Goal: Information Seeking & Learning: Learn about a topic

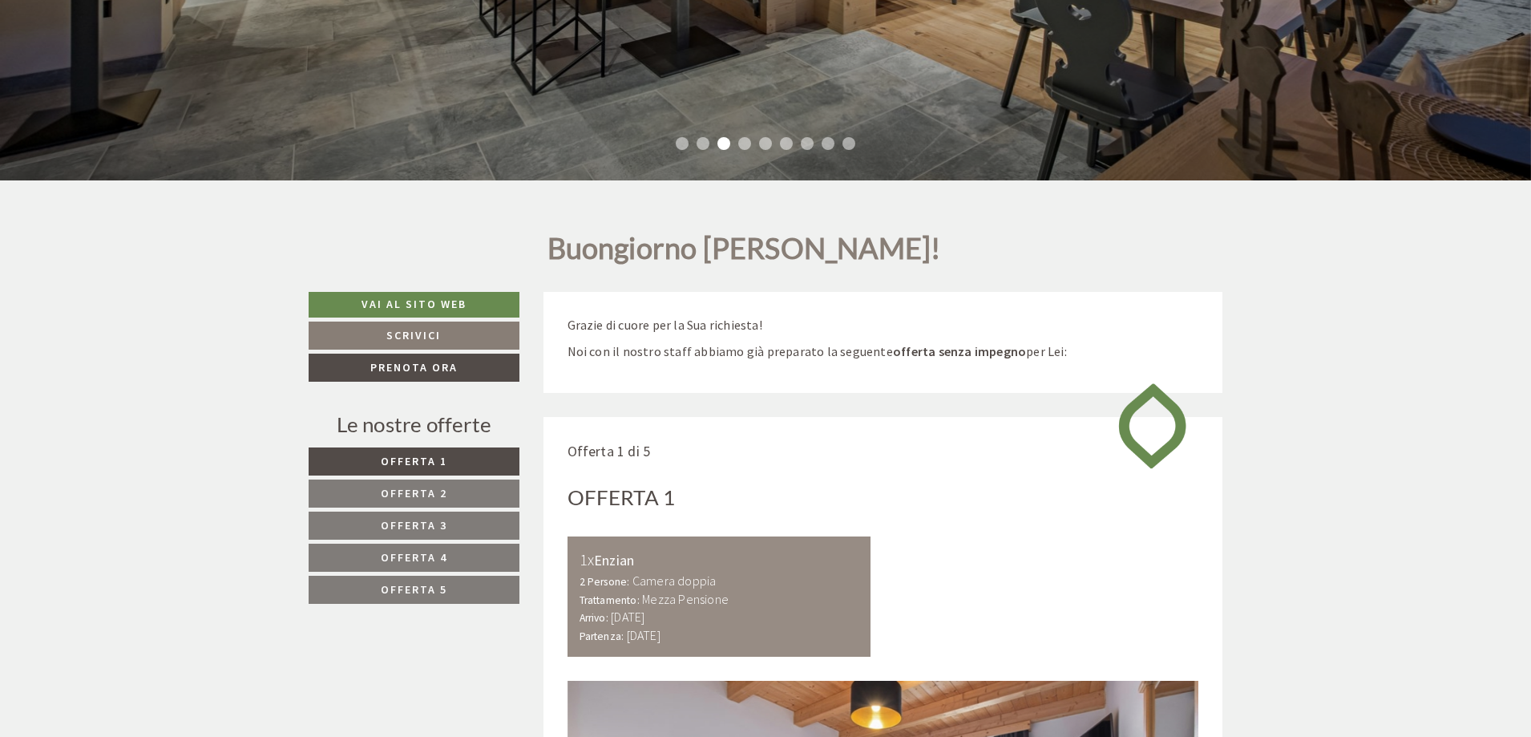
scroll to position [481, 0]
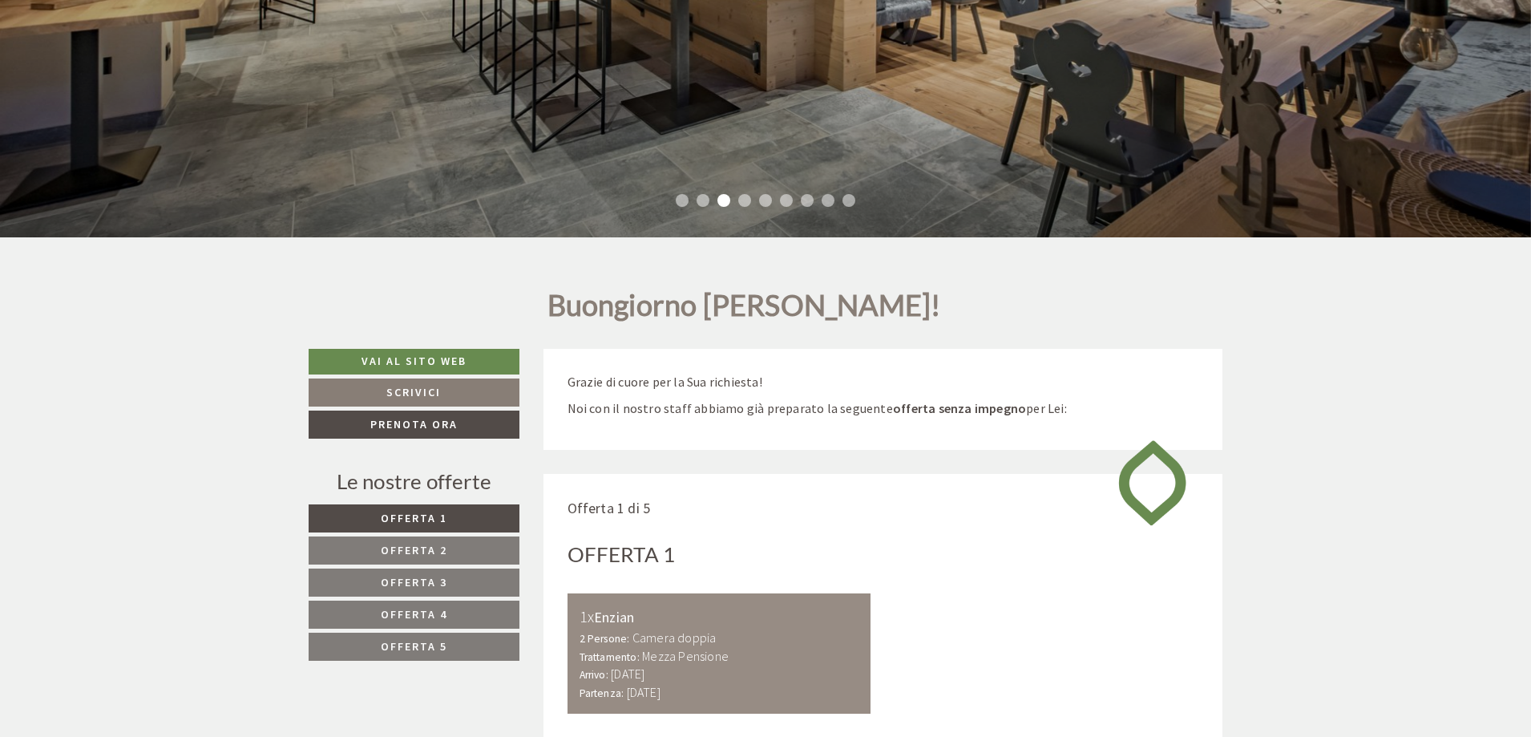
click at [488, 543] on link "Offerta 2" at bounding box center [414, 550] width 211 height 28
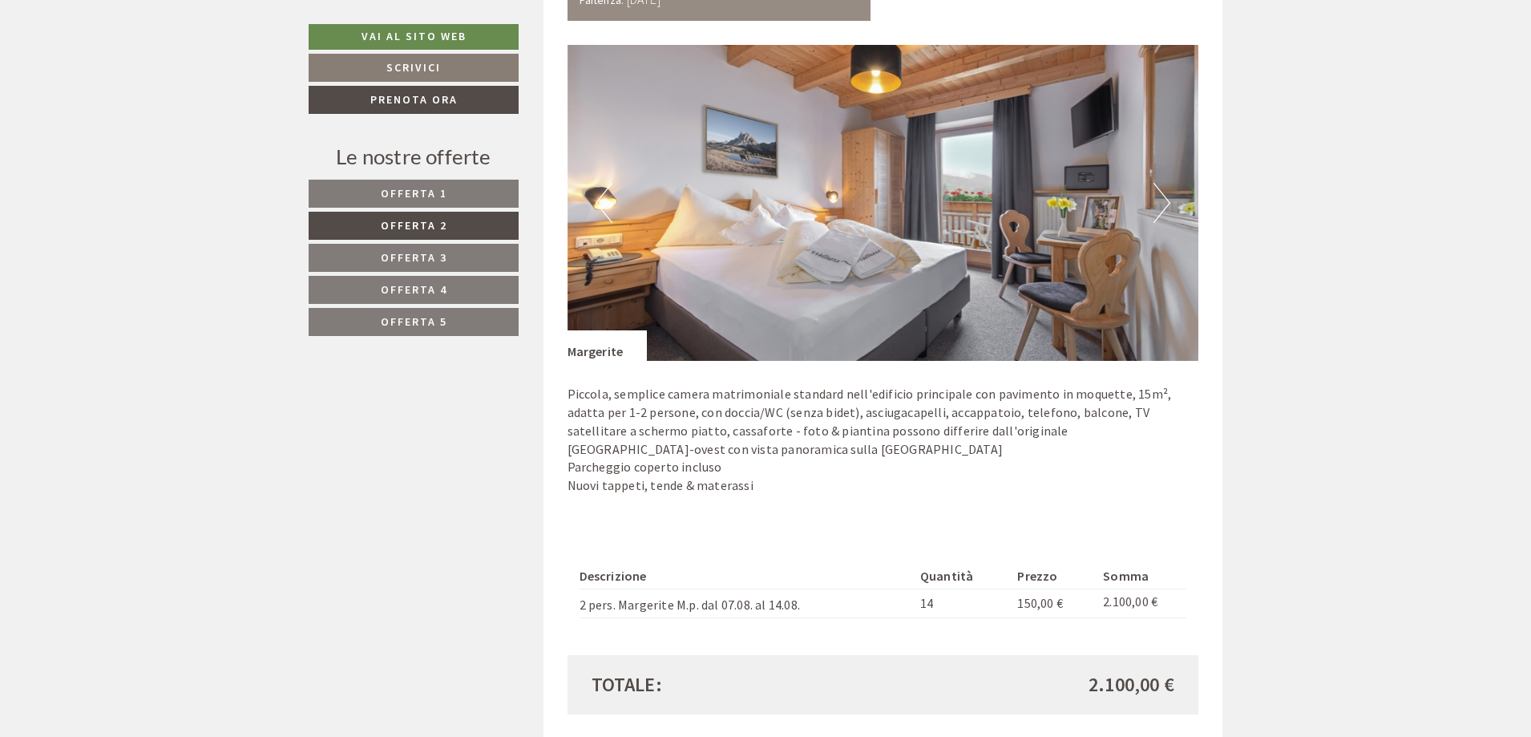
scroll to position [1195, 0]
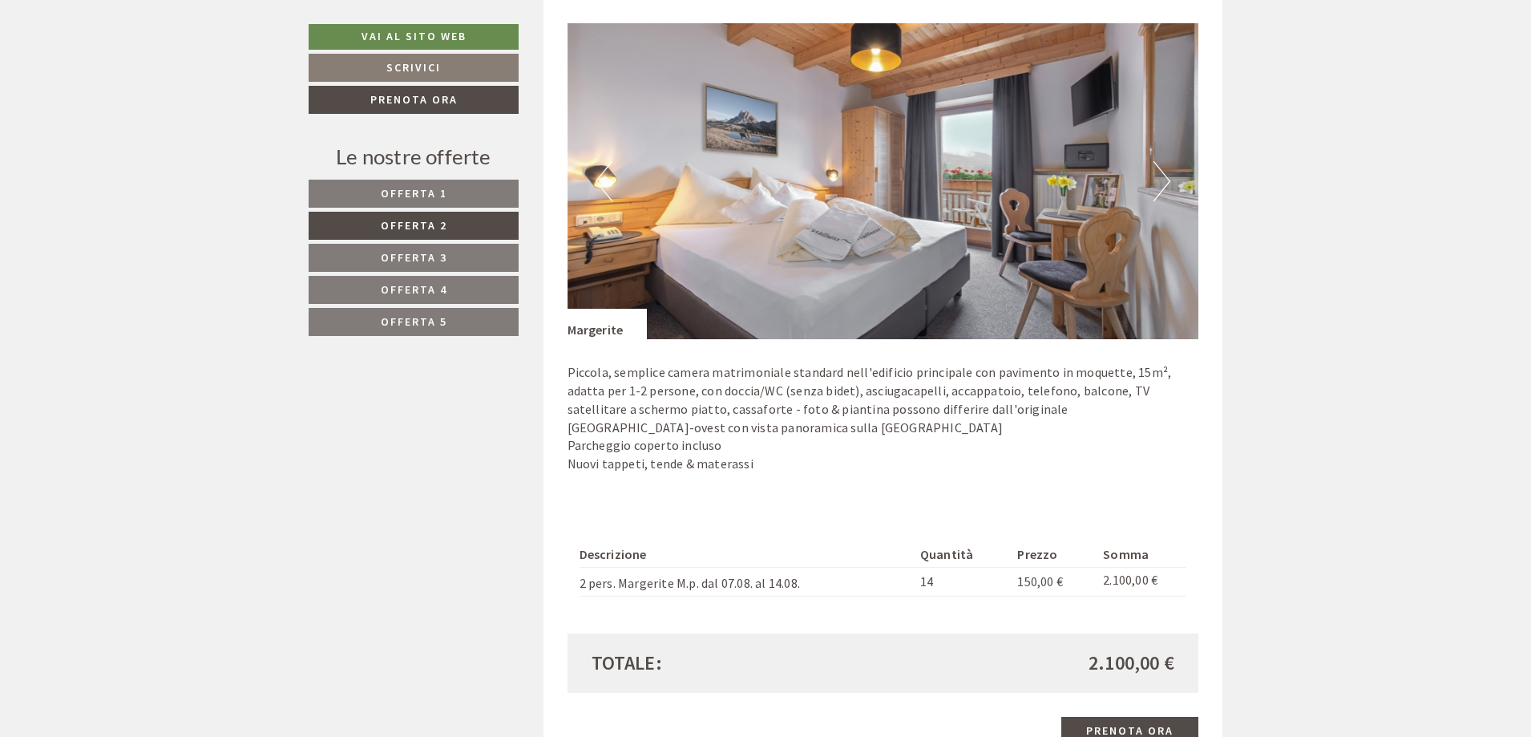
click at [437, 325] on span "Offerta 5" at bounding box center [414, 321] width 67 height 14
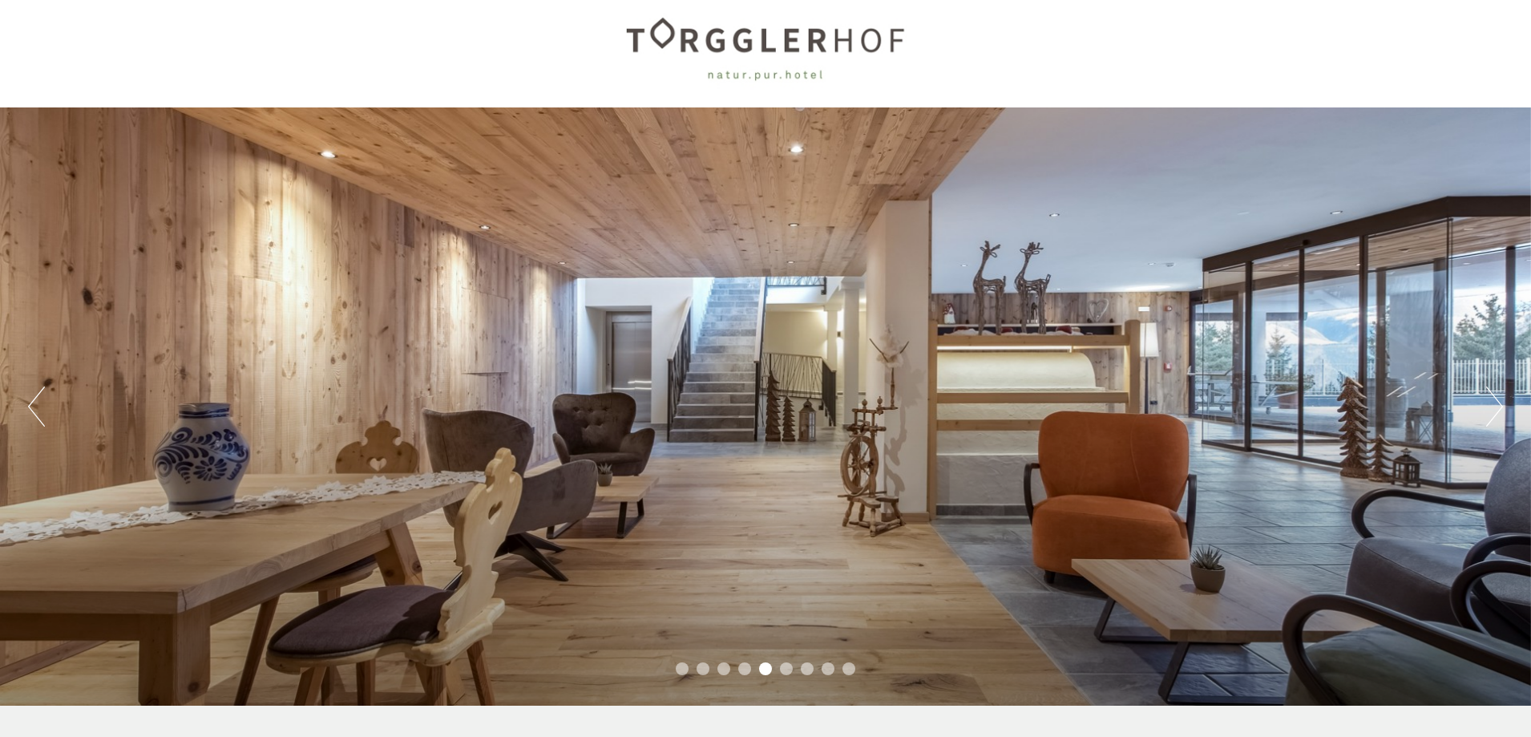
scroll to position [0, 0]
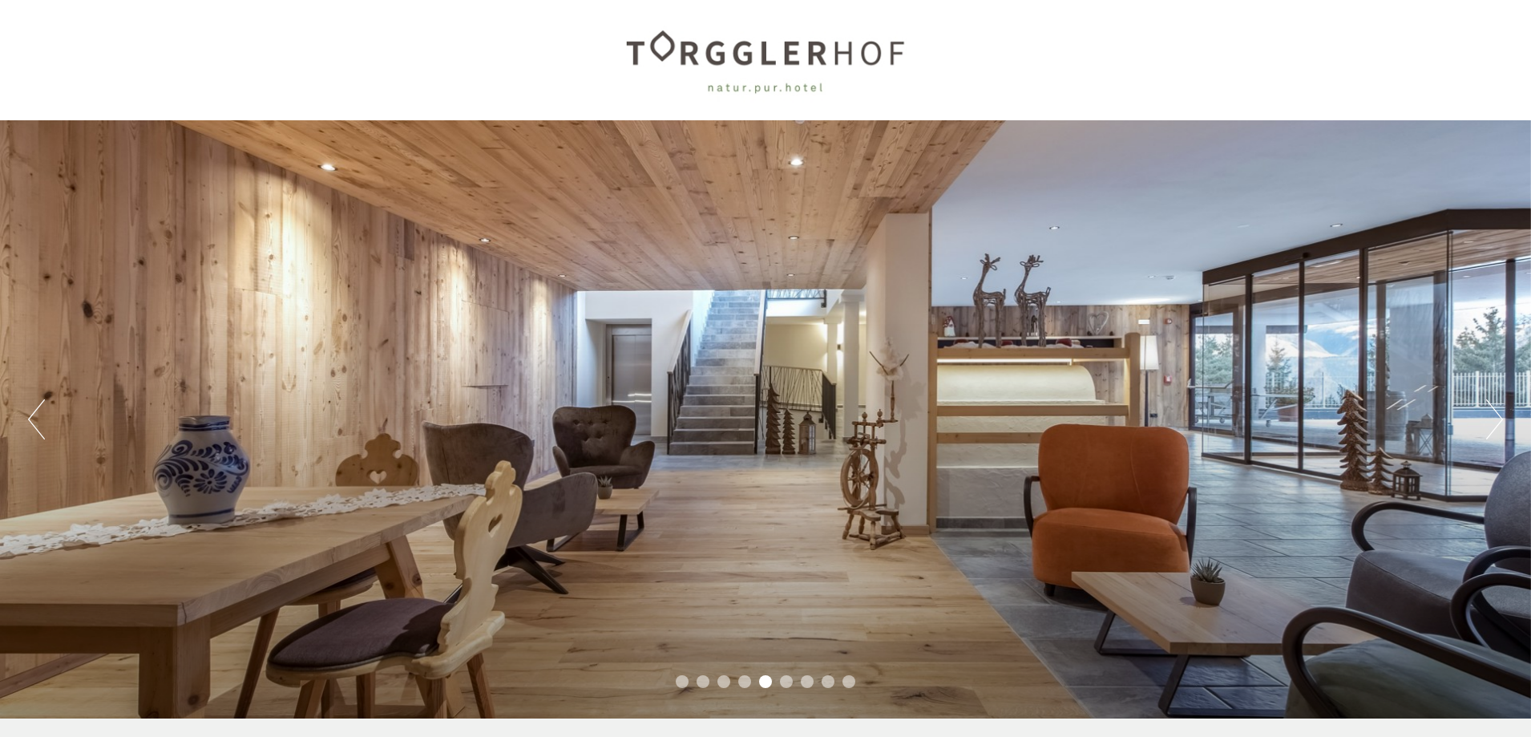
click at [35, 430] on button "Previous" at bounding box center [36, 419] width 17 height 40
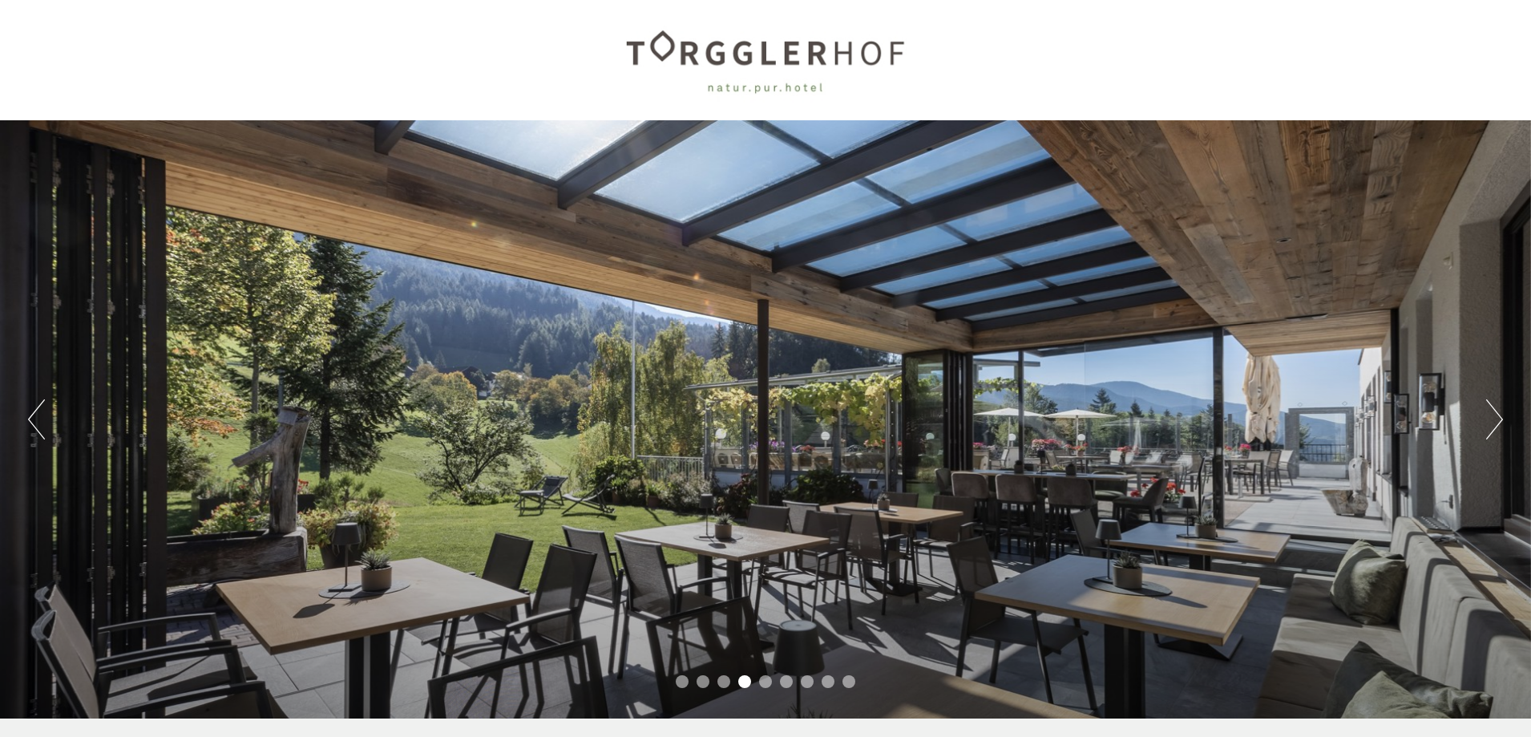
click at [35, 430] on button "Previous" at bounding box center [36, 419] width 17 height 40
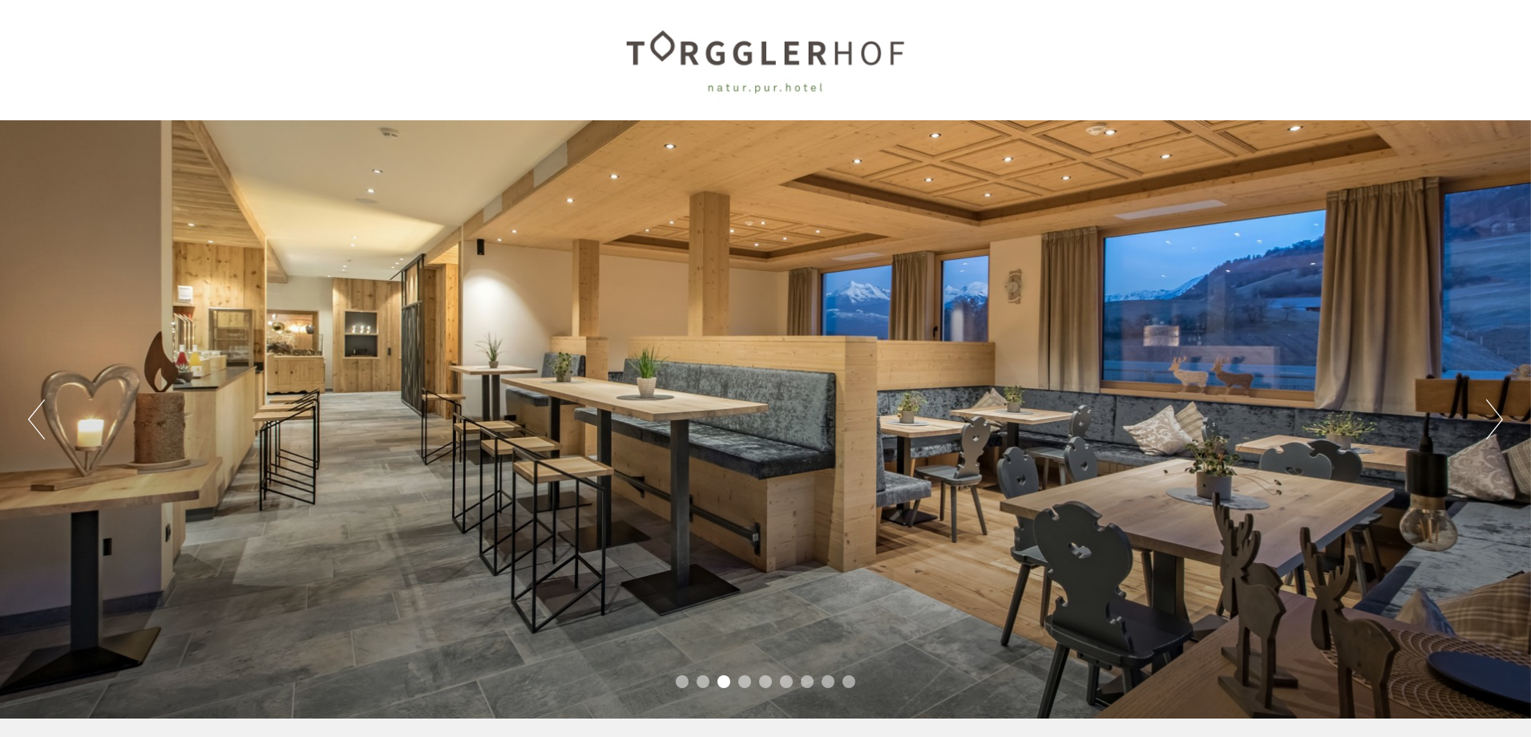
click at [35, 430] on button "Previous" at bounding box center [36, 419] width 17 height 40
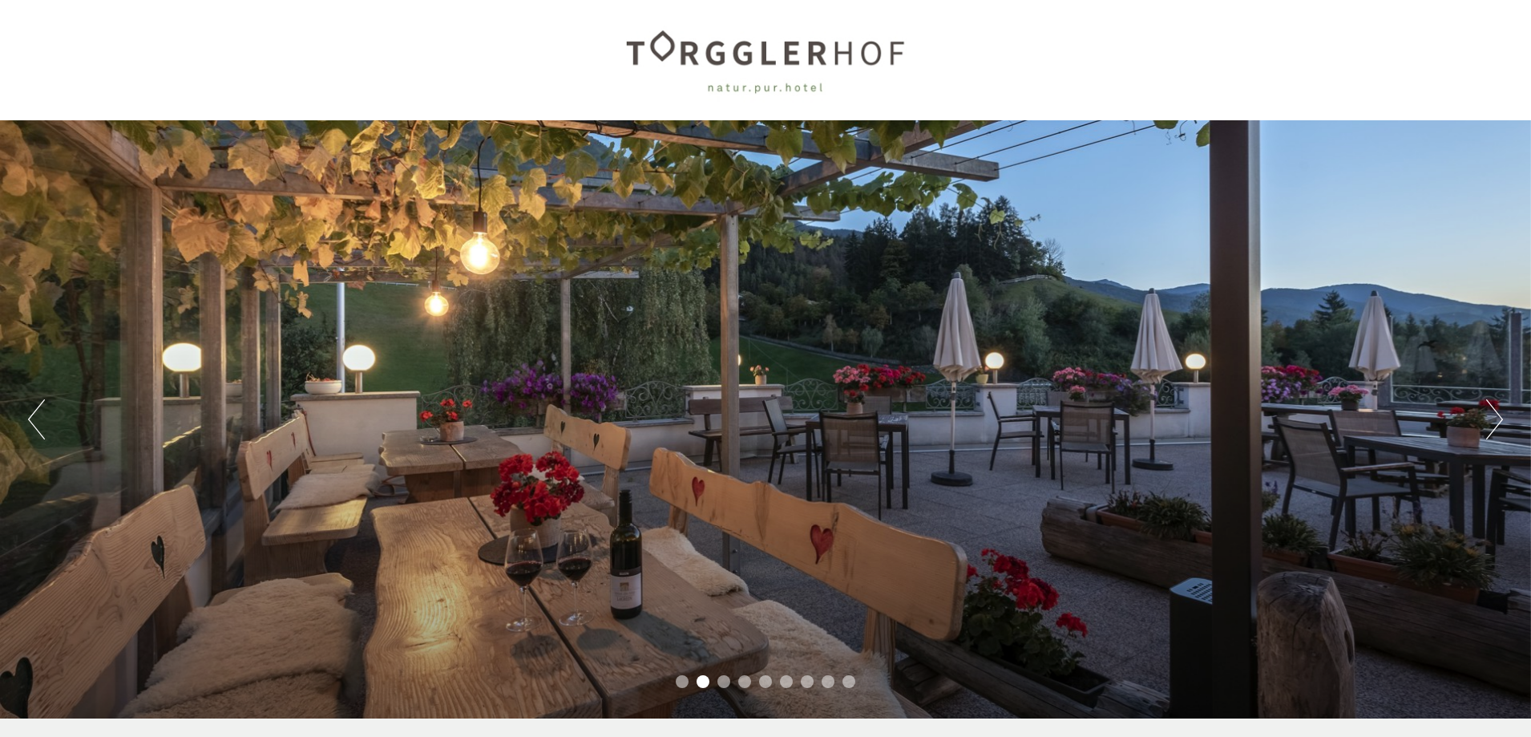
click at [35, 430] on button "Previous" at bounding box center [36, 419] width 17 height 40
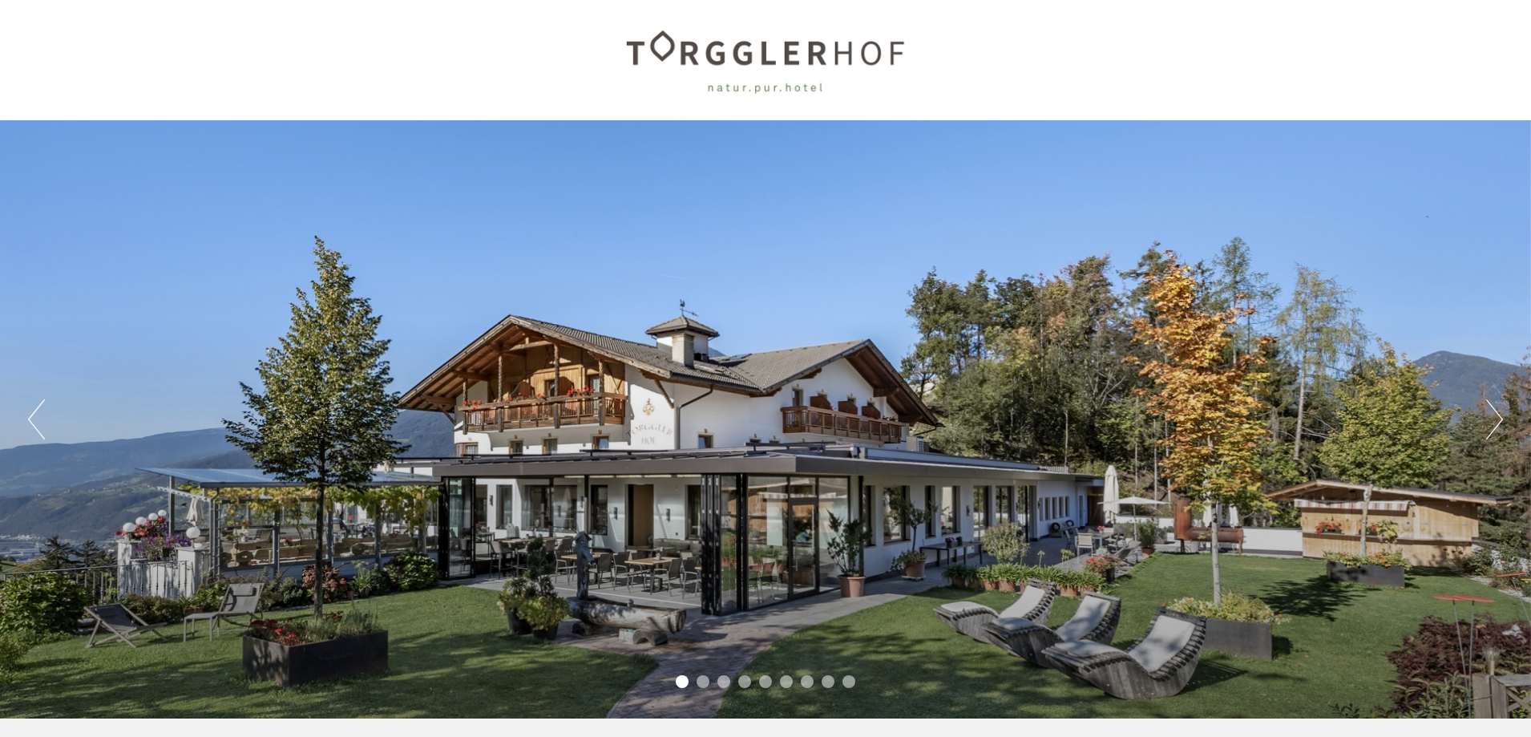
click at [35, 430] on button "Previous" at bounding box center [36, 419] width 17 height 40
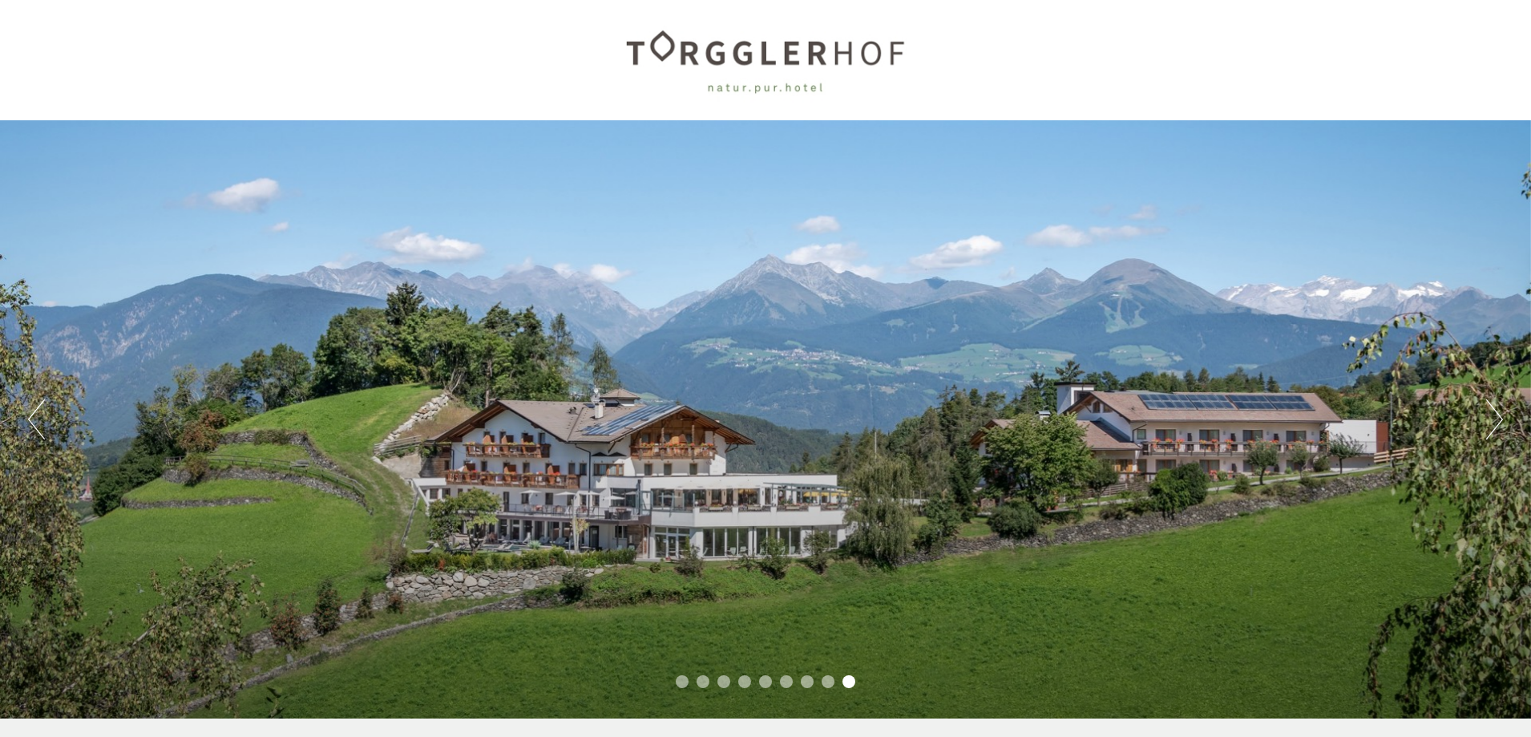
click at [35, 430] on button "Previous" at bounding box center [36, 419] width 17 height 40
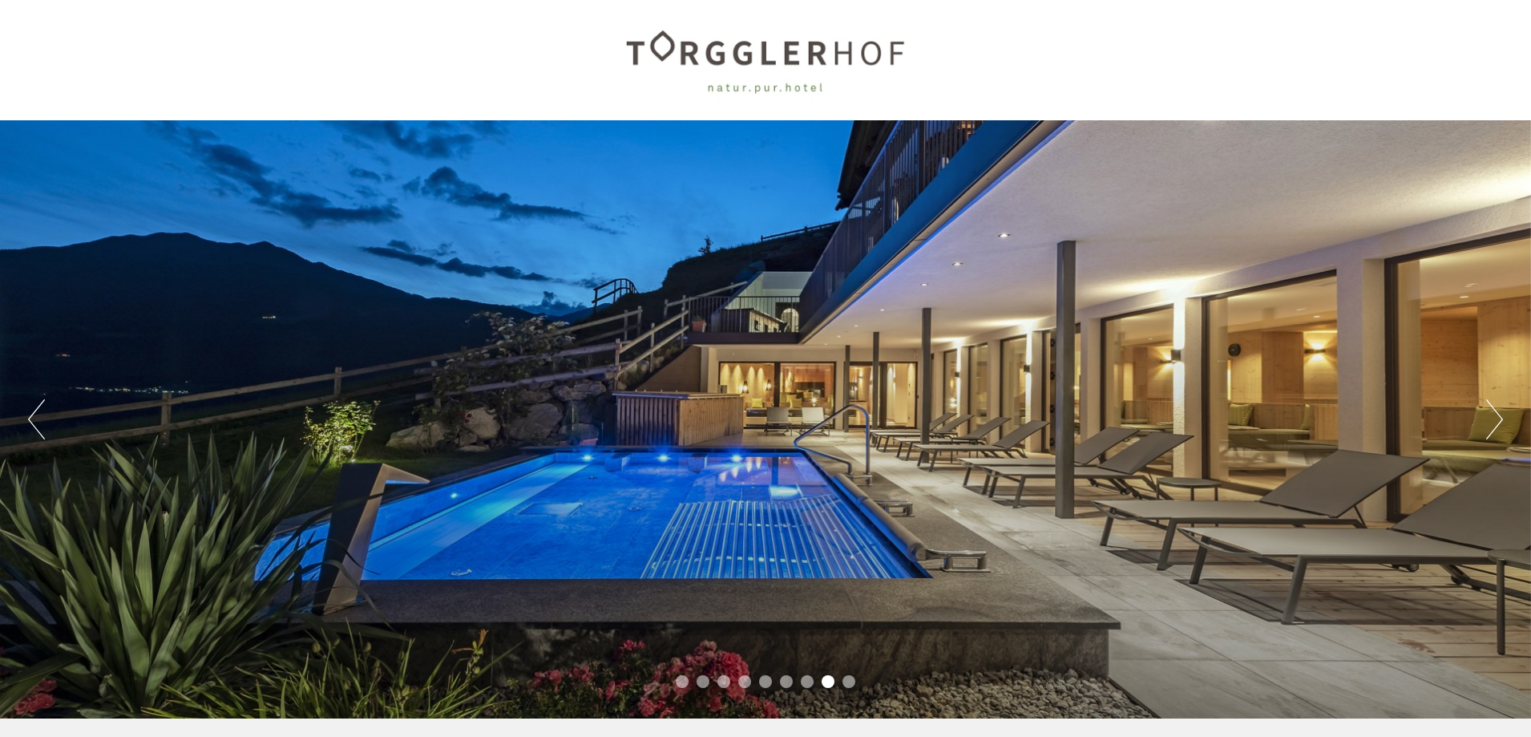
click at [35, 430] on button "Previous" at bounding box center [36, 419] width 17 height 40
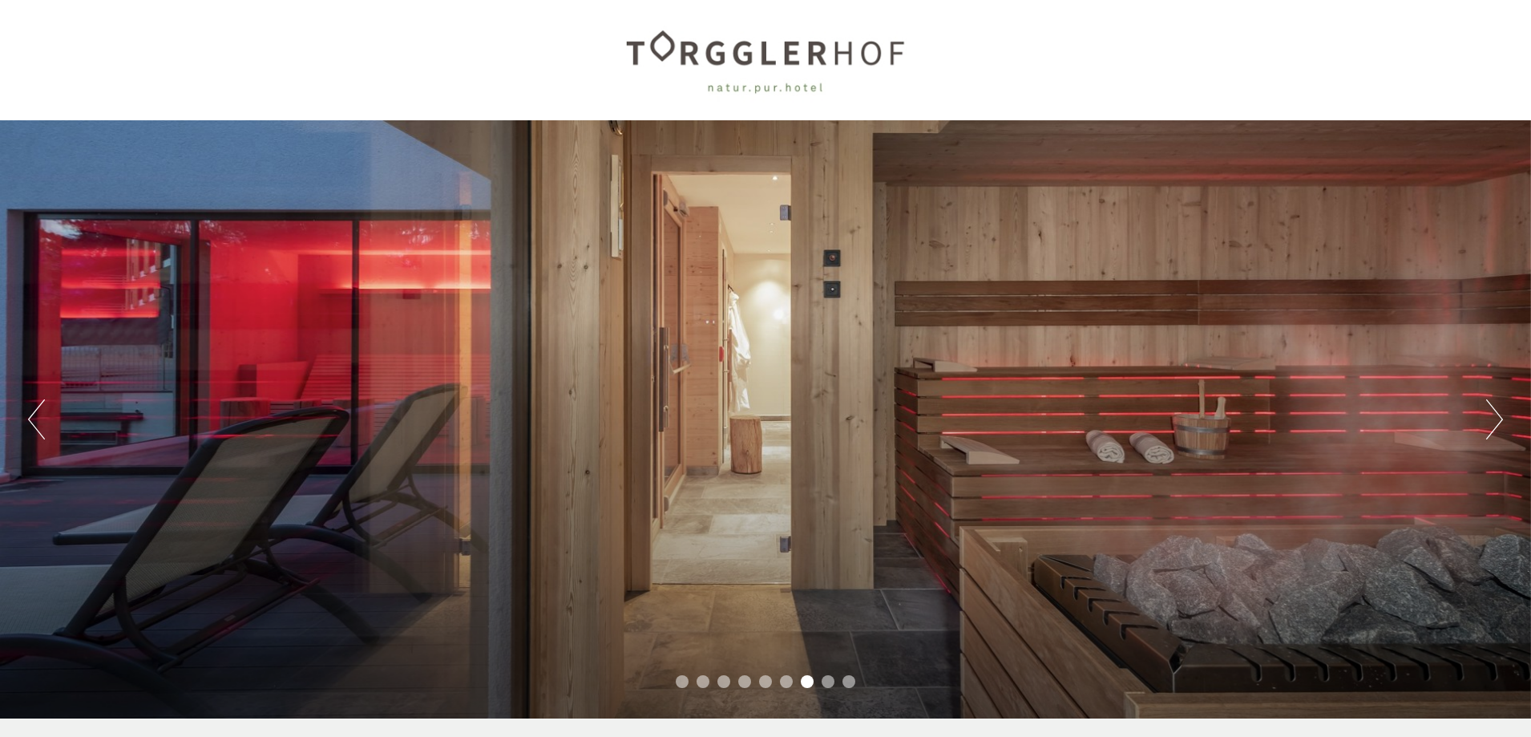
click at [35, 430] on button "Previous" at bounding box center [36, 419] width 17 height 40
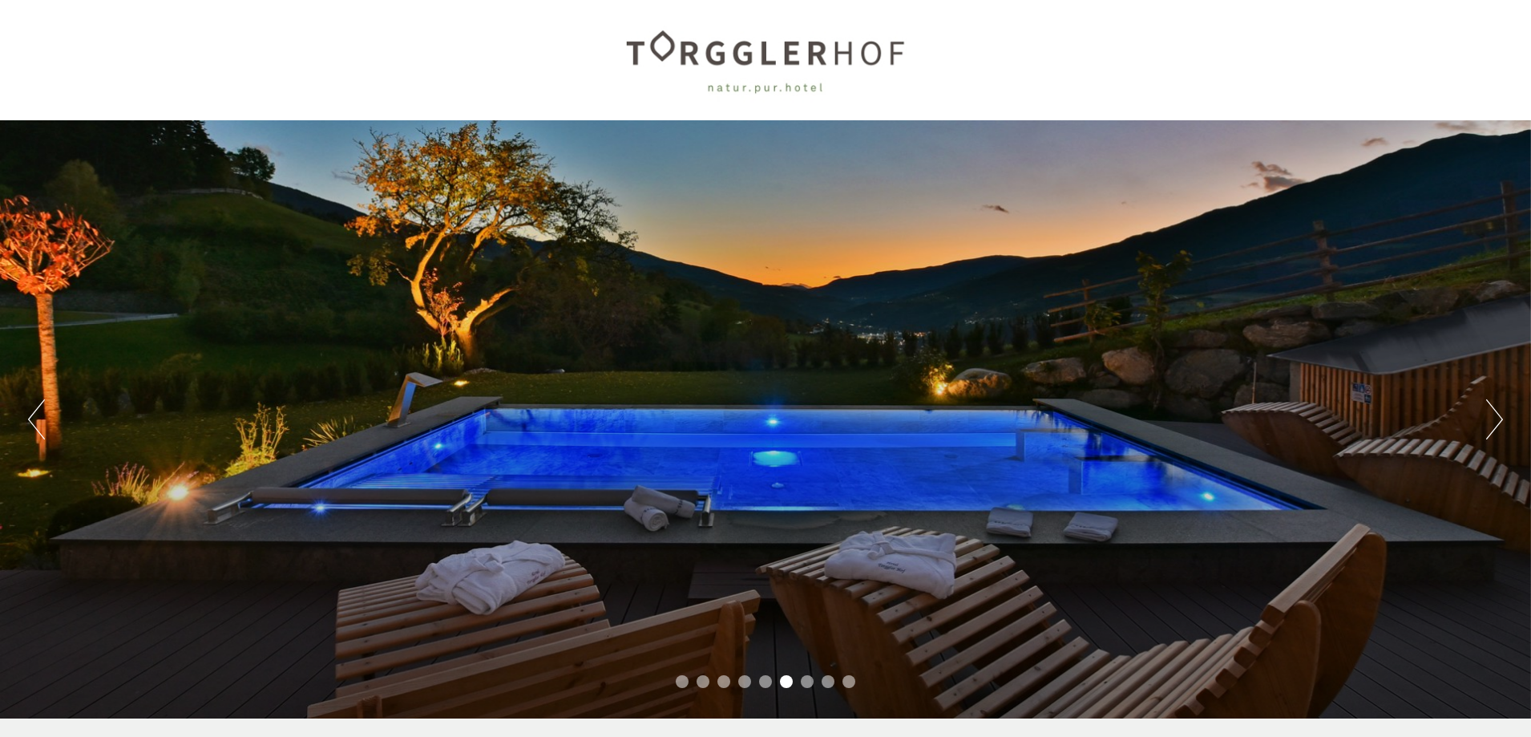
click at [1507, 411] on div "Previous Next 1 2 3 4 5 6 7 8 9" at bounding box center [765, 419] width 1531 height 598
click at [1502, 416] on button "Next" at bounding box center [1494, 419] width 17 height 40
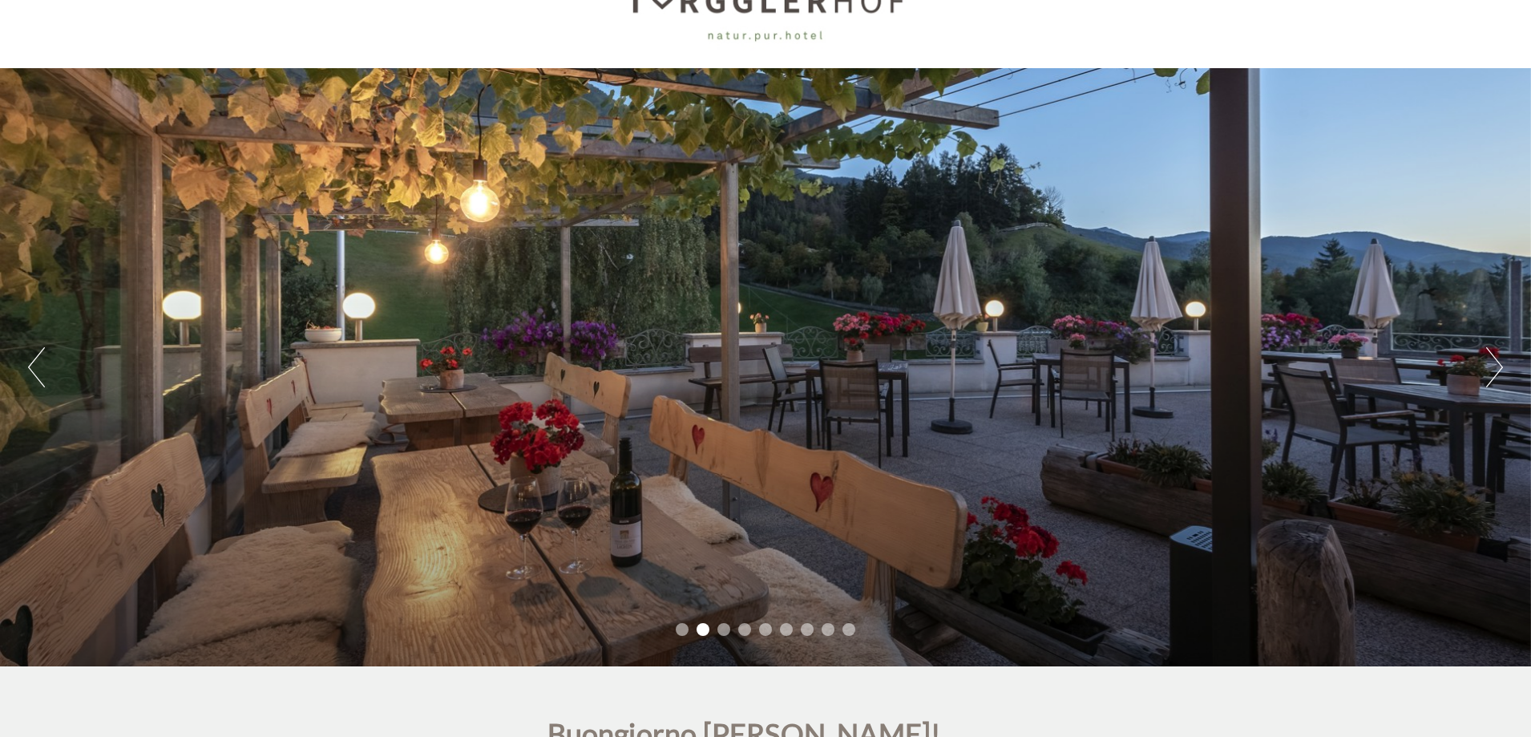
scroll to position [80, 0]
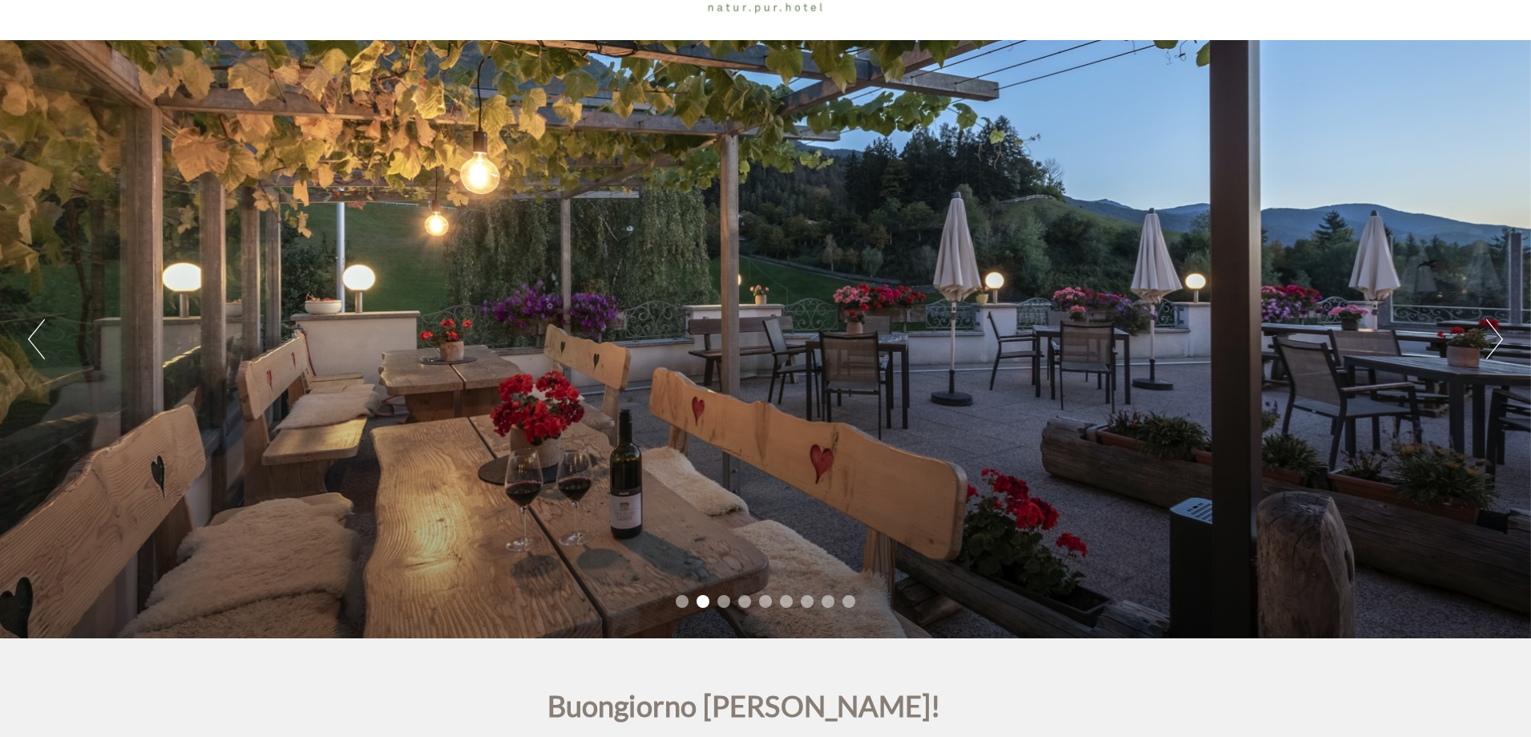
click at [43, 358] on button "Previous" at bounding box center [36, 339] width 17 height 40
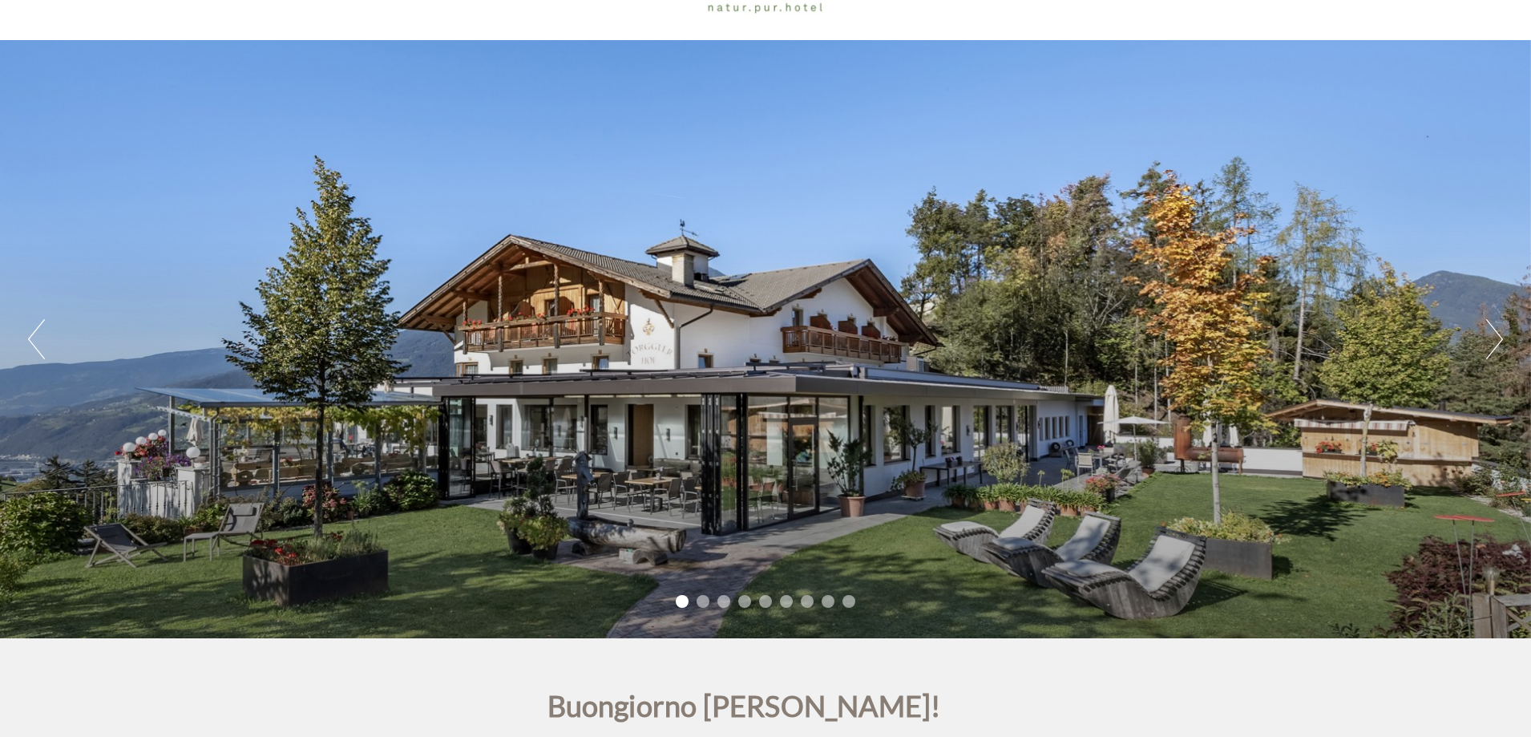
click at [44, 357] on button "Previous" at bounding box center [36, 339] width 17 height 40
